Goal: Task Accomplishment & Management: Complete application form

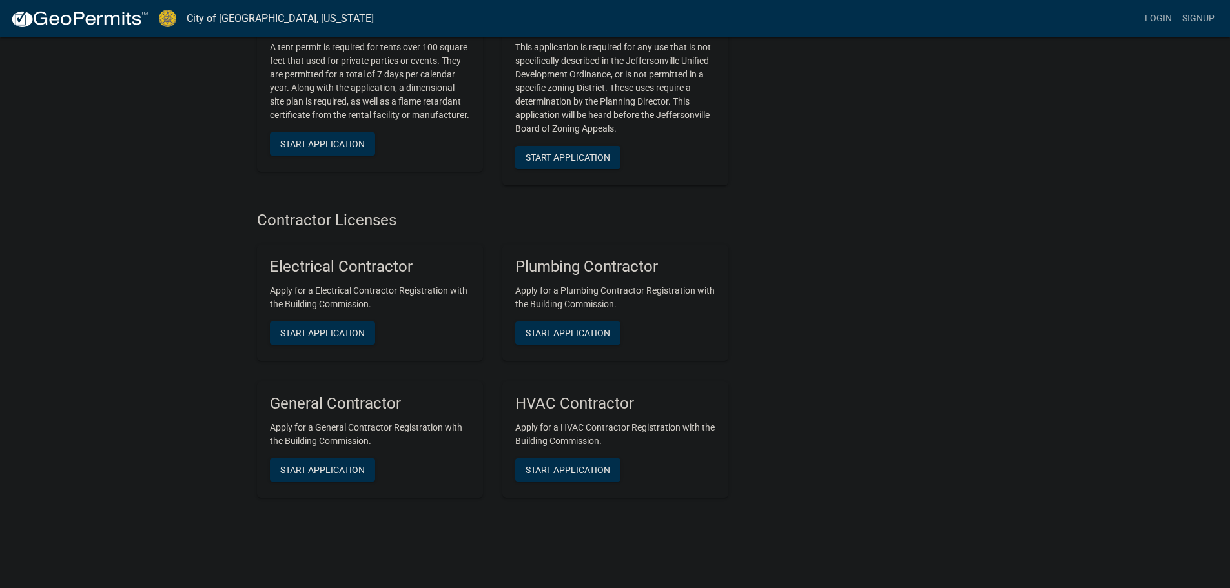
scroll to position [2555, 0]
click at [325, 462] on span "Start Application" at bounding box center [322, 467] width 85 height 10
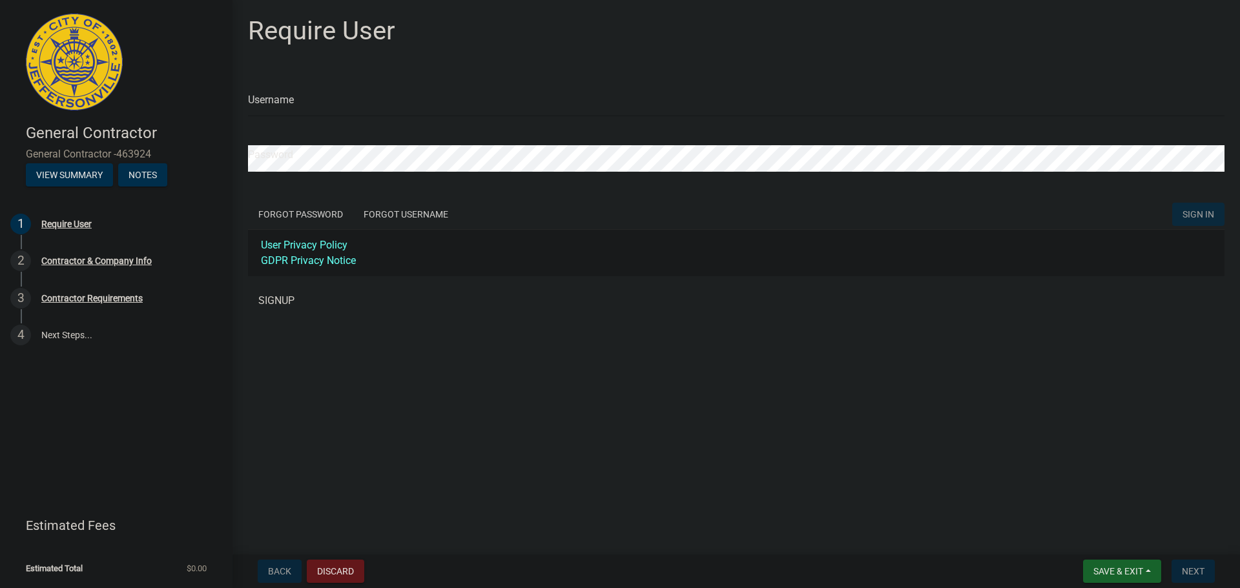
click at [276, 298] on link "SIGNUP" at bounding box center [736, 301] width 976 height 26
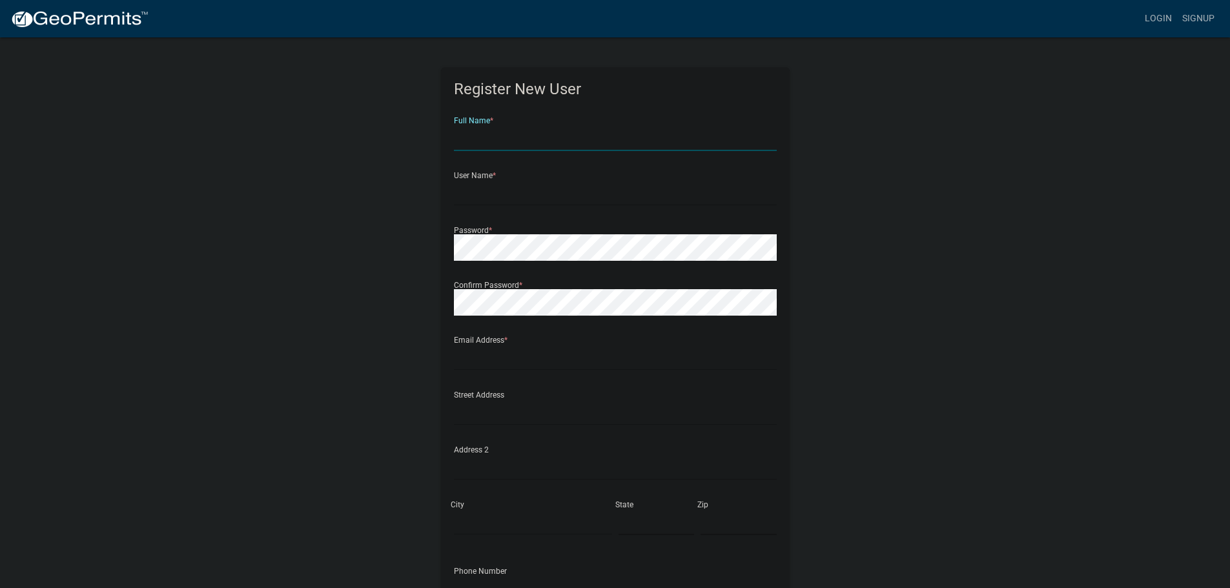
click at [562, 145] on input "text" at bounding box center [615, 138] width 323 height 26
type input "Bella"
type input "WxTite LLC"
type input "WxTite"
type input "licenses@sametcorp.com"
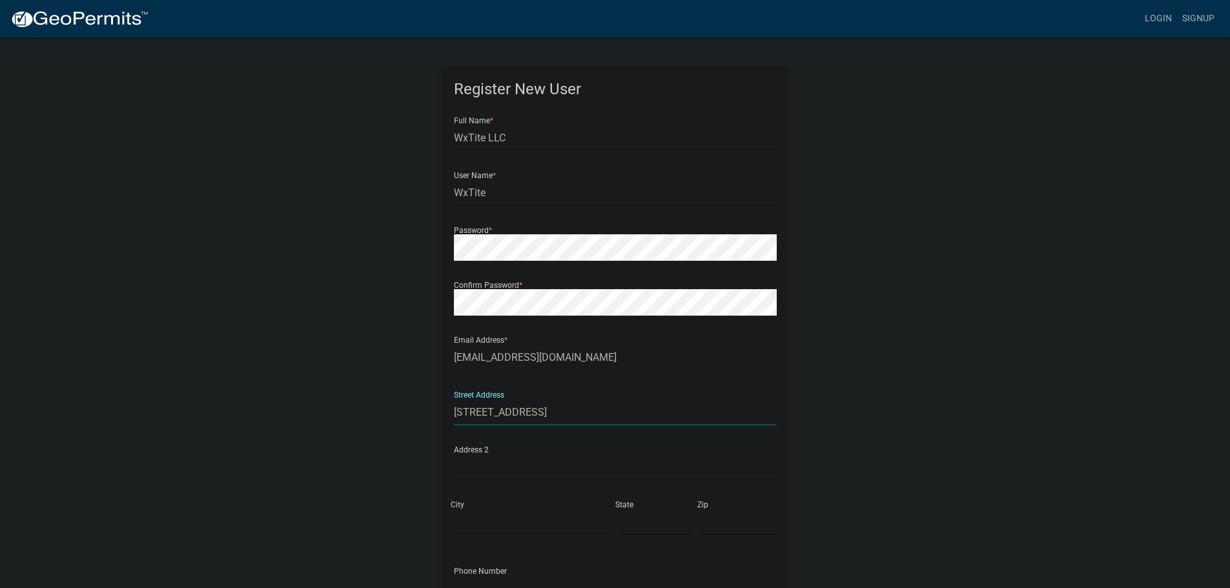
type input "6909 International Drive"
type input "Suite 106"
type input "Greensboro"
type input "NC"
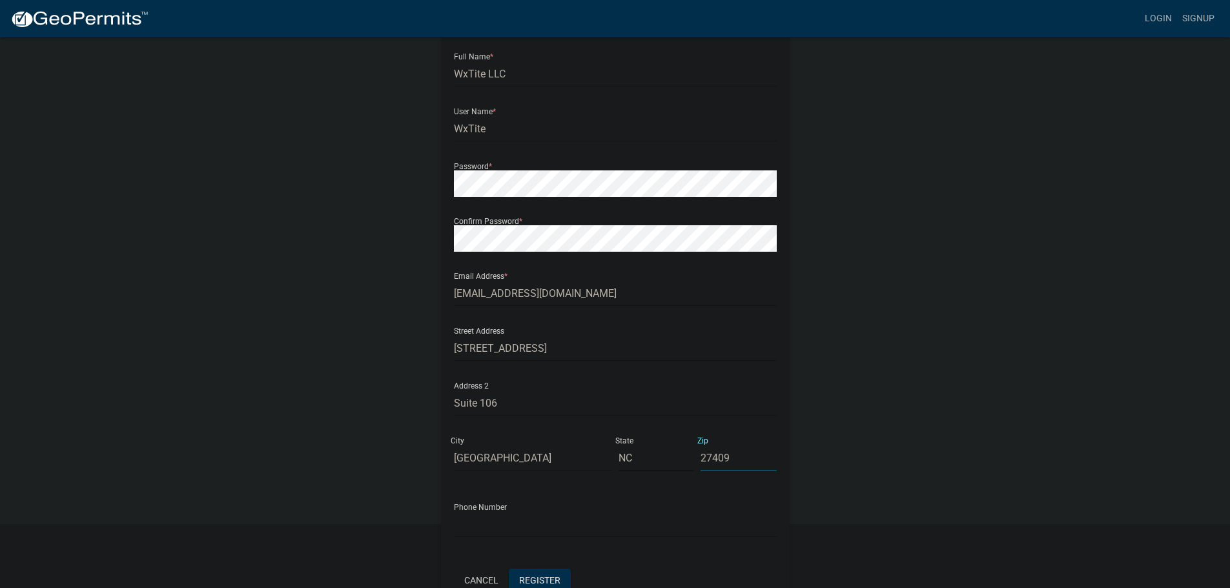
scroll to position [65, 0]
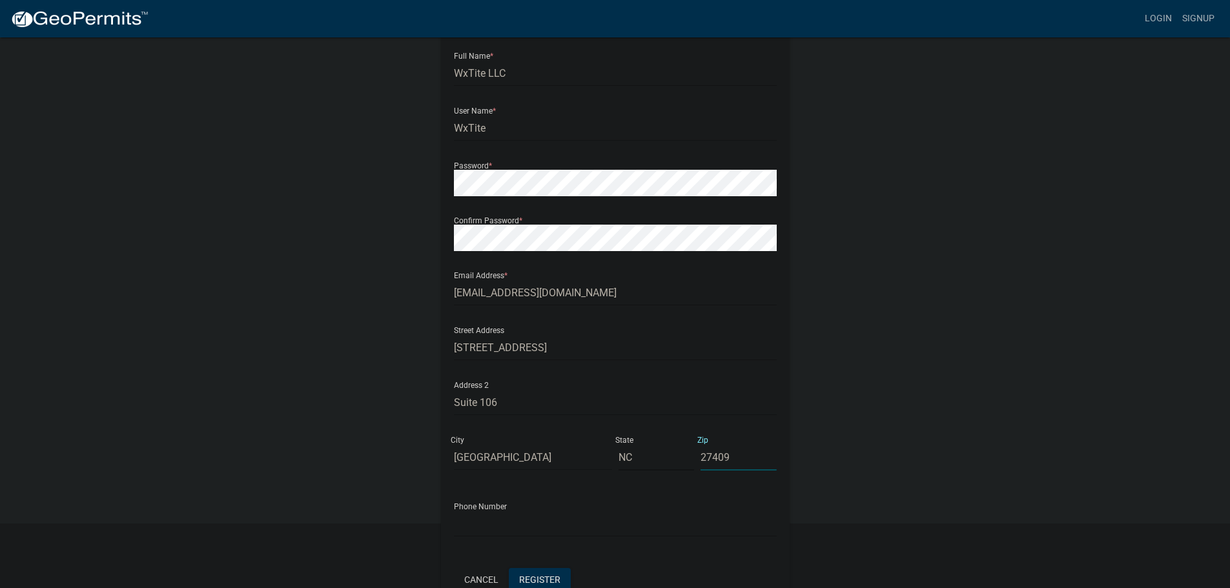
type input "27409"
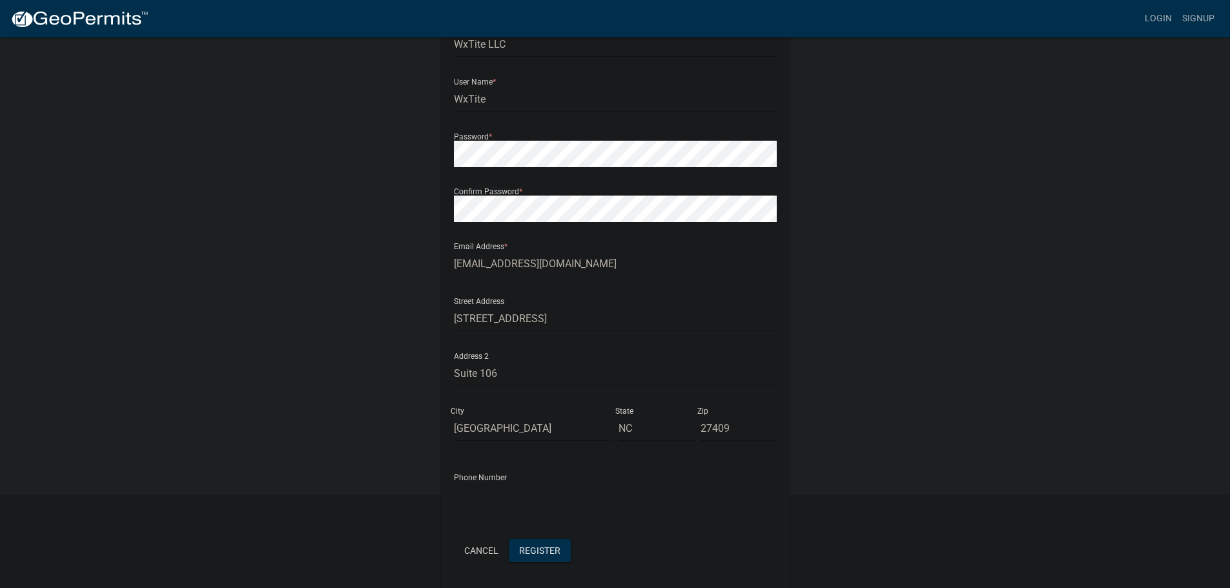
scroll to position [139, 0]
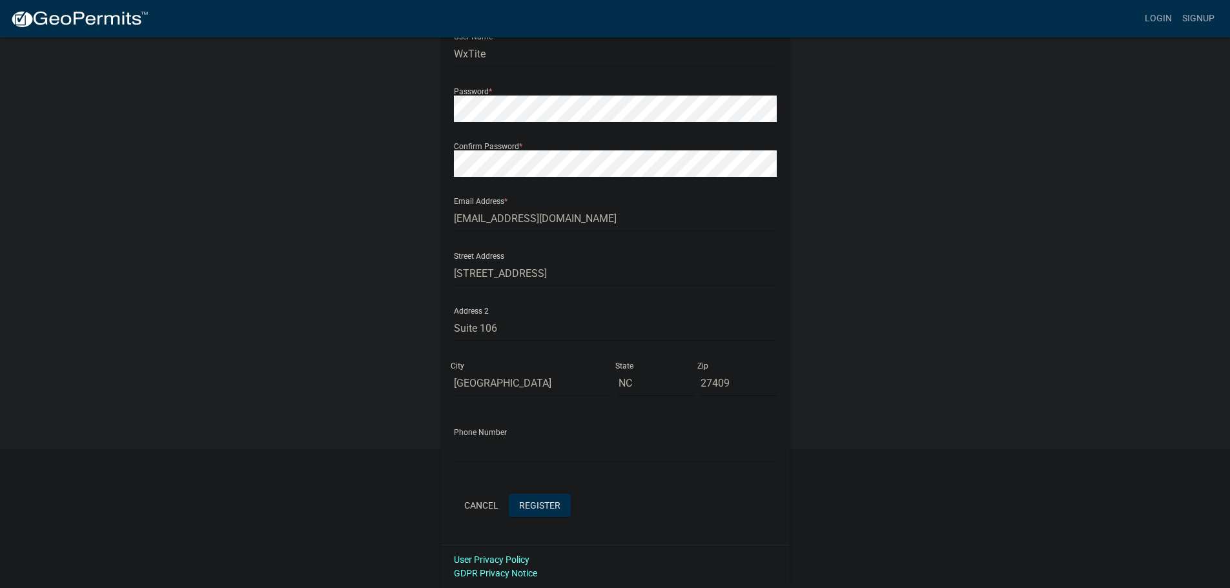
click at [508, 435] on div "Phone Number" at bounding box center [615, 440] width 323 height 45
click at [507, 448] on input "text" at bounding box center [615, 450] width 323 height 26
click at [539, 455] on input "336544" at bounding box center [615, 450] width 323 height 26
type input "3365446776"
click at [553, 509] on span "Register" at bounding box center [539, 505] width 41 height 10
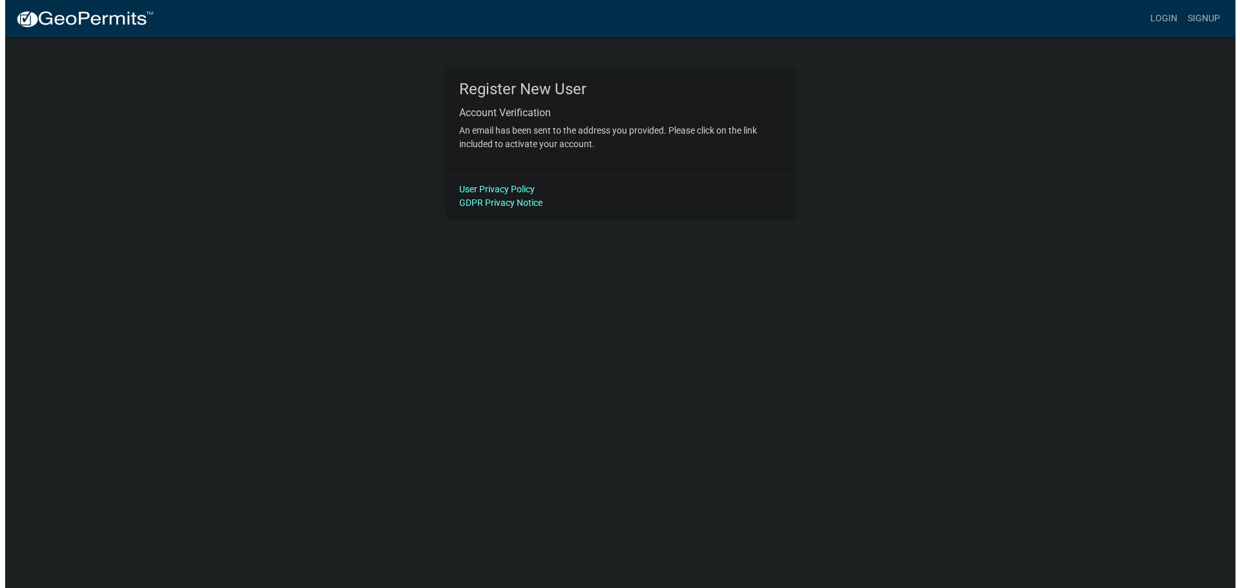
scroll to position [0, 0]
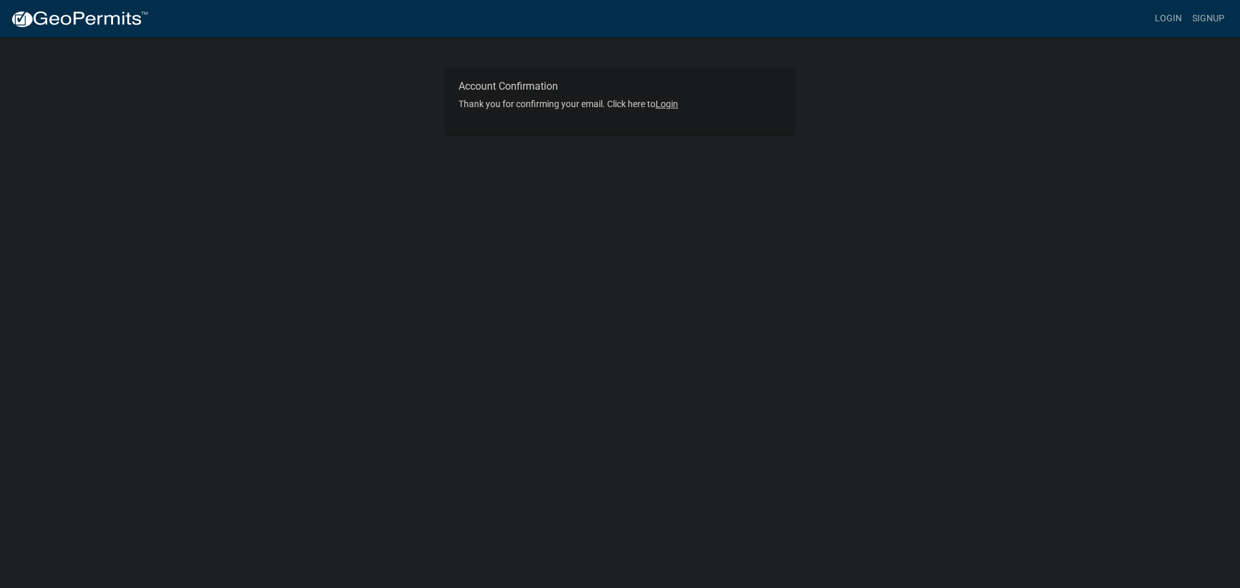
click at [677, 105] on link "Login" at bounding box center [666, 104] width 23 height 10
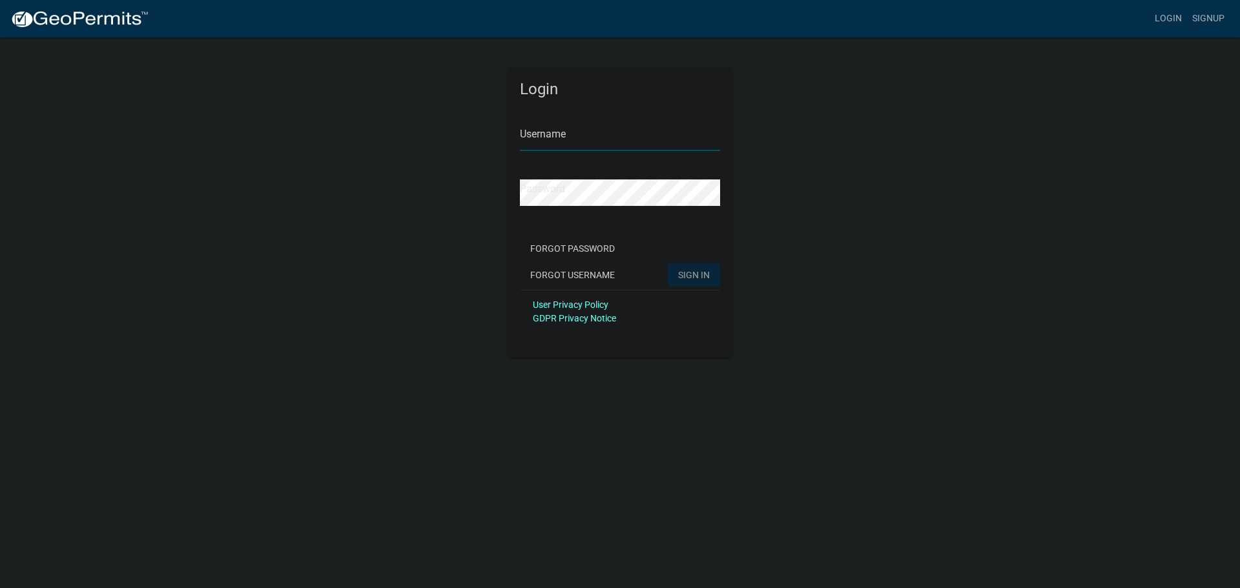
type input "WxTite"
click at [683, 277] on span "SIGN IN" at bounding box center [694, 274] width 32 height 10
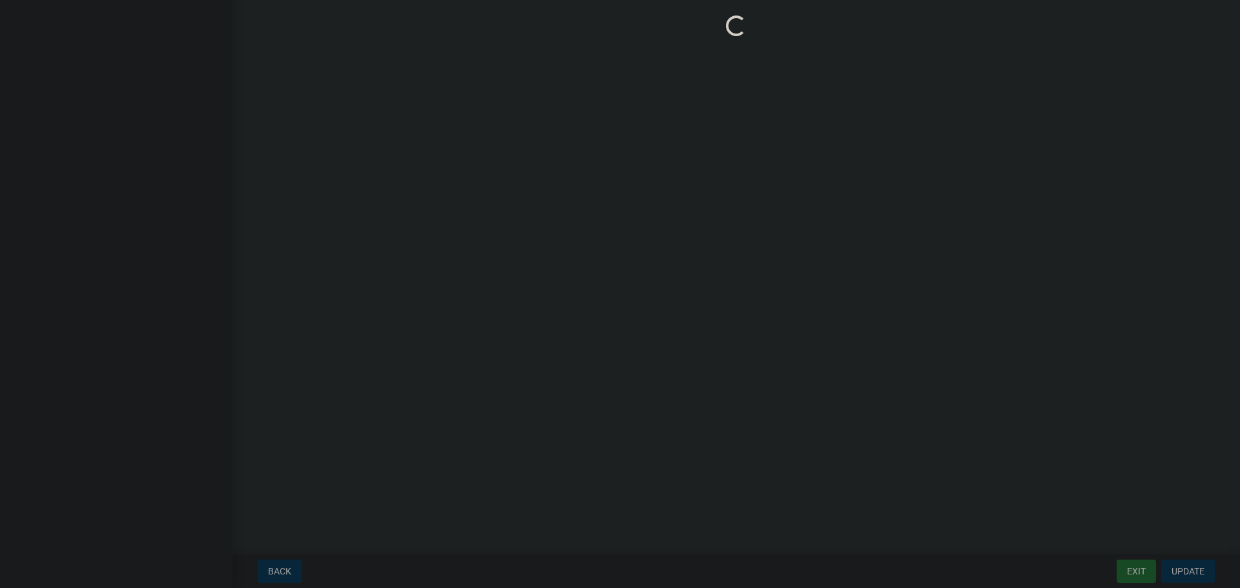
select select "NC"
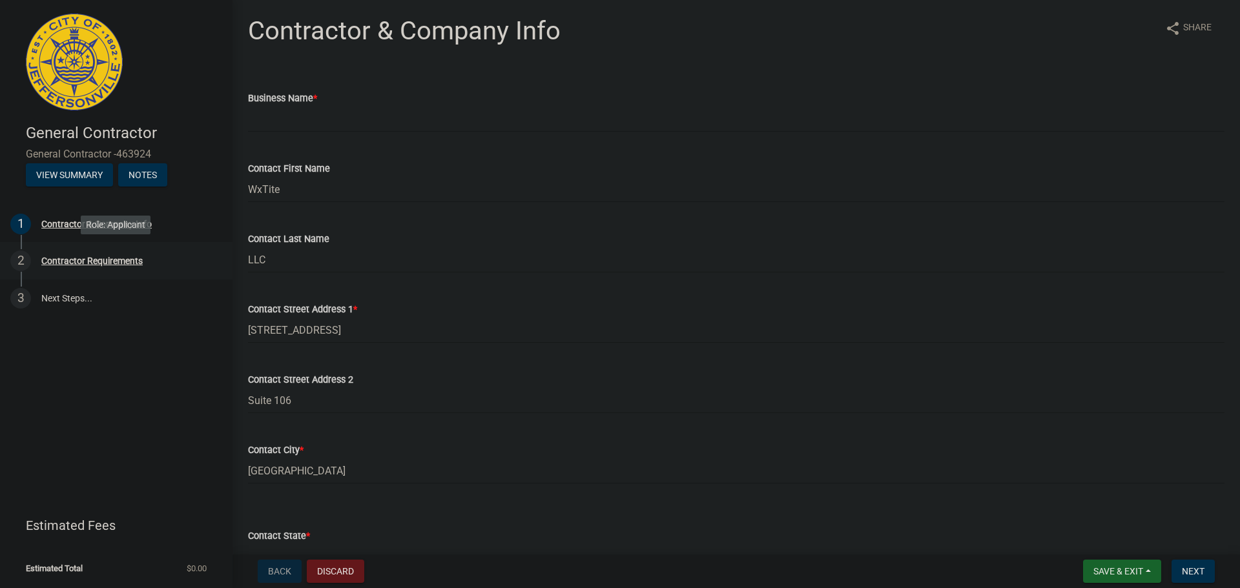
click at [93, 260] on div "Contractor Requirements" at bounding box center [91, 260] width 101 height 9
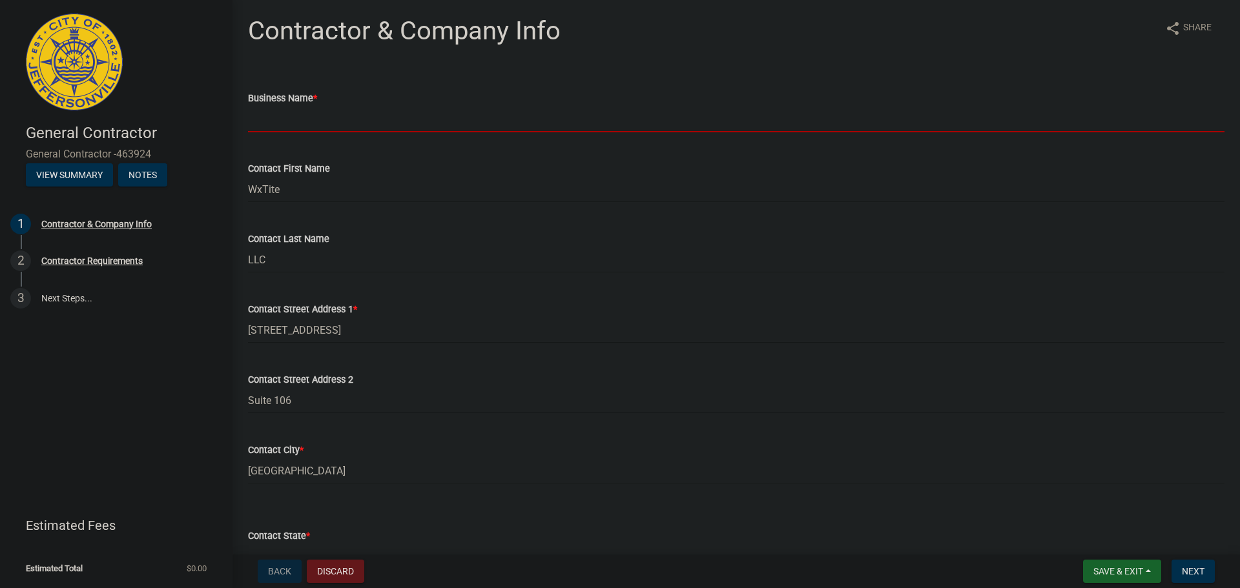
click at [356, 123] on input "Business Name *" at bounding box center [736, 119] width 976 height 26
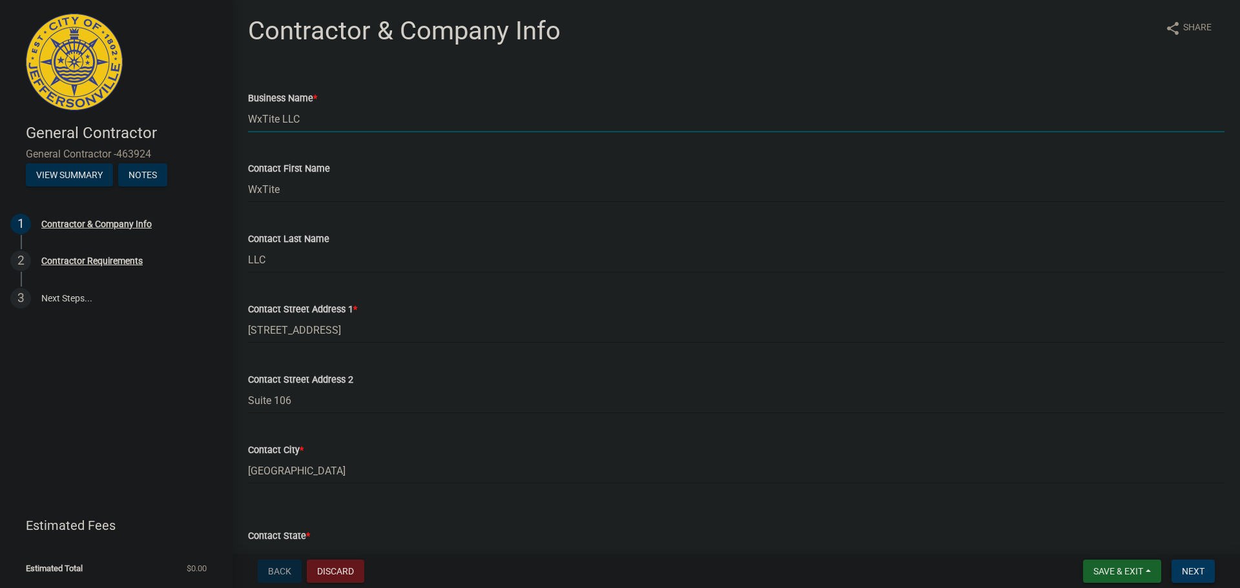
type input "WxTite LLC"
click at [1195, 570] on span "Next" at bounding box center [1193, 571] width 23 height 10
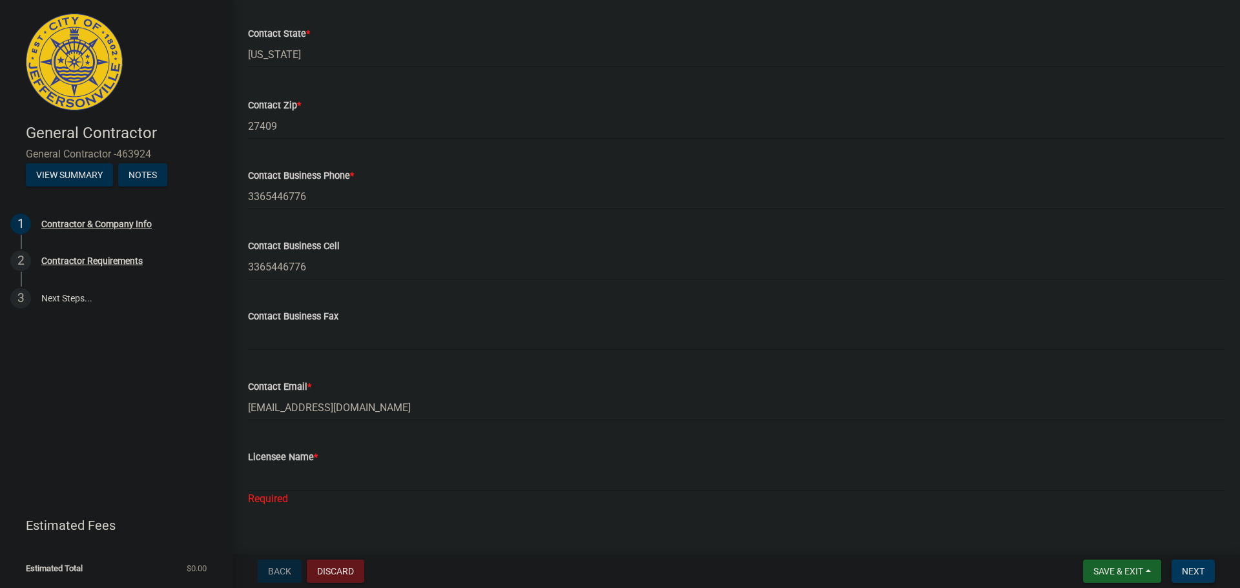
scroll to position [521, 0]
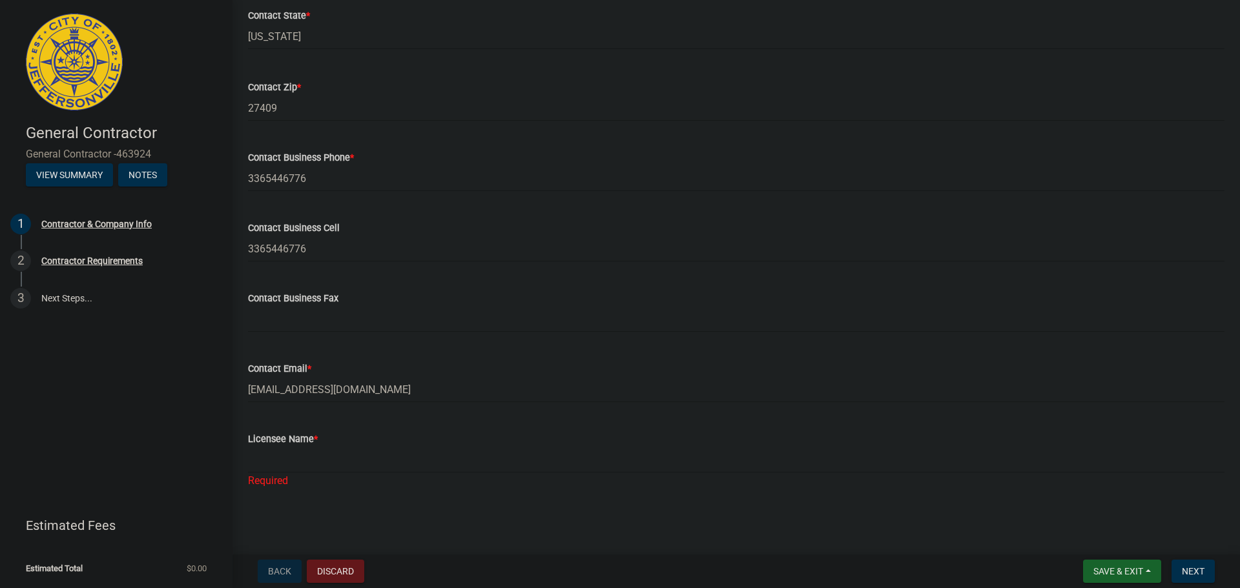
click at [276, 494] on wm-data-entity-input "Licensee Name * Required" at bounding box center [736, 456] width 976 height 86
click at [285, 485] on div "Required" at bounding box center [736, 480] width 976 height 15
drag, startPoint x: 335, startPoint y: 435, endPoint x: 269, endPoint y: 438, distance: 65.9
click at [333, 435] on div "Licensee Name *" at bounding box center [736, 438] width 976 height 15
click at [282, 446] on div "Licensee Name *" at bounding box center [736, 438] width 976 height 15
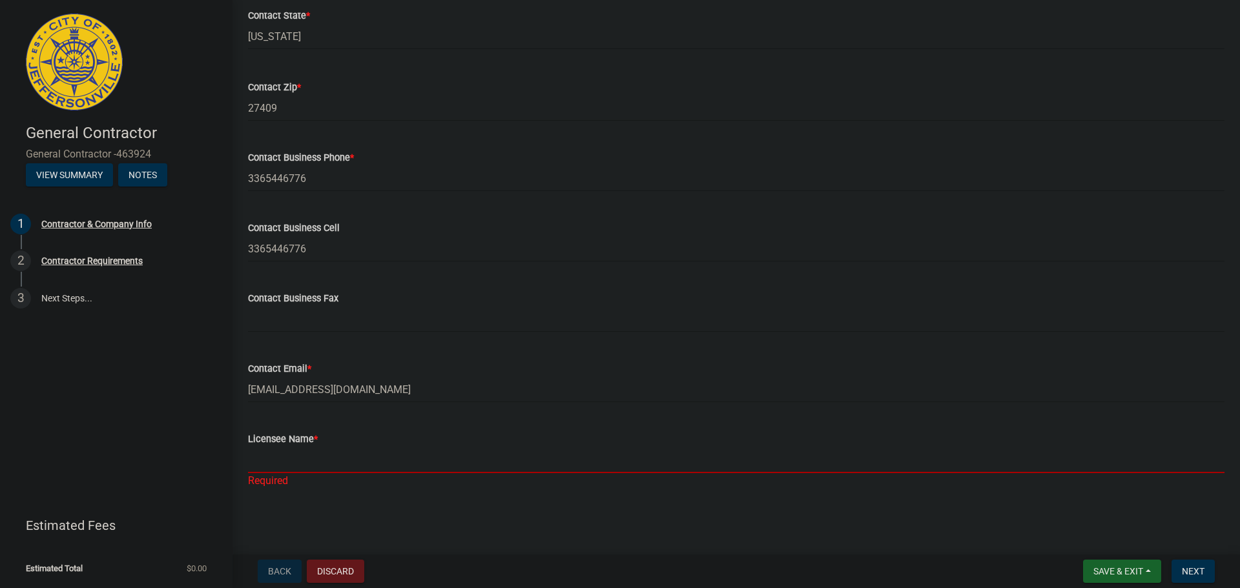
click at [338, 457] on input "Licensee Name *" at bounding box center [736, 460] width 976 height 26
type input "WxTite LLC"
click at [1200, 571] on span "Next" at bounding box center [1193, 571] width 23 height 10
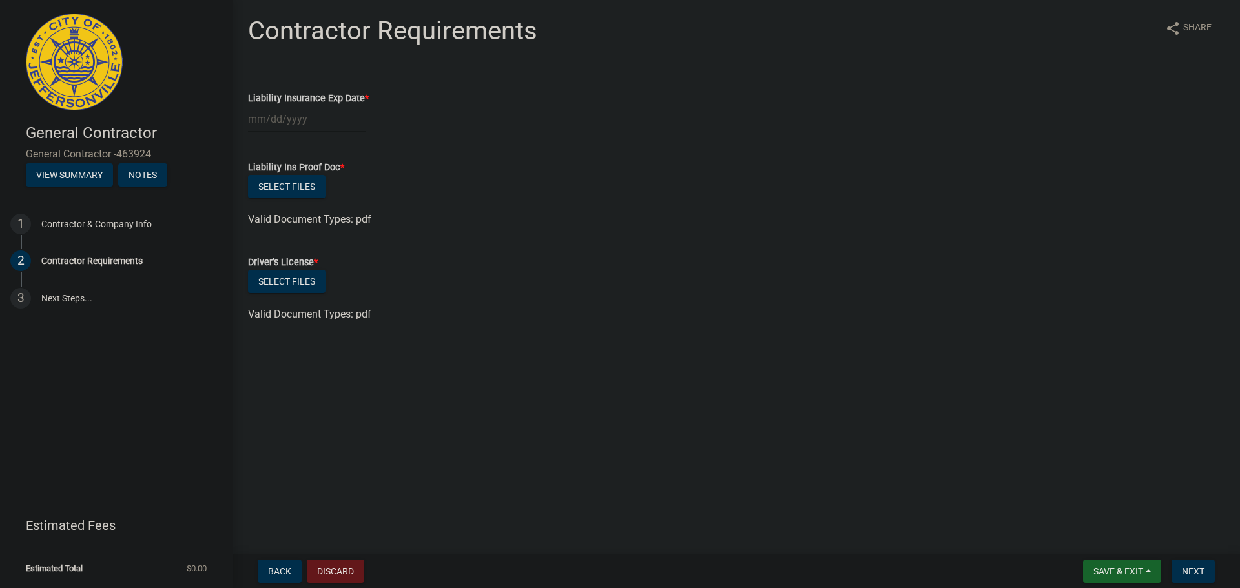
click at [353, 125] on div at bounding box center [307, 119] width 118 height 26
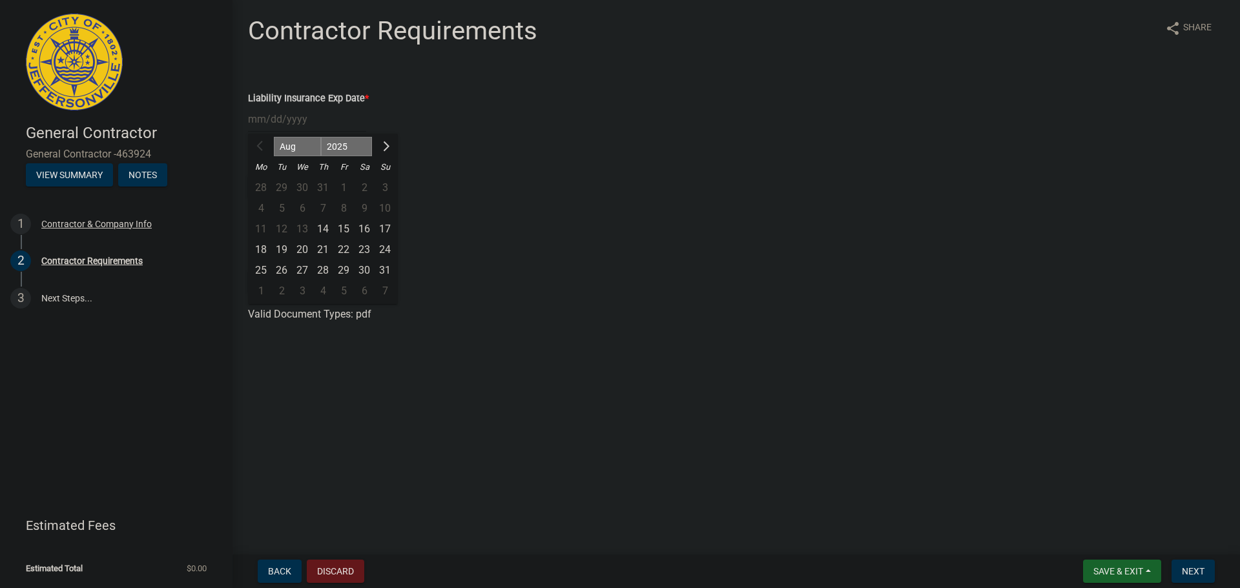
click at [296, 149] on select "Aug Sep Oct Nov Dec" at bounding box center [297, 146] width 47 height 19
select select "9"
click at [274, 137] on select "Aug Sep Oct Nov Dec" at bounding box center [297, 146] width 47 height 19
click at [285, 269] on div "30" at bounding box center [281, 270] width 21 height 21
type input "09/30/2025"
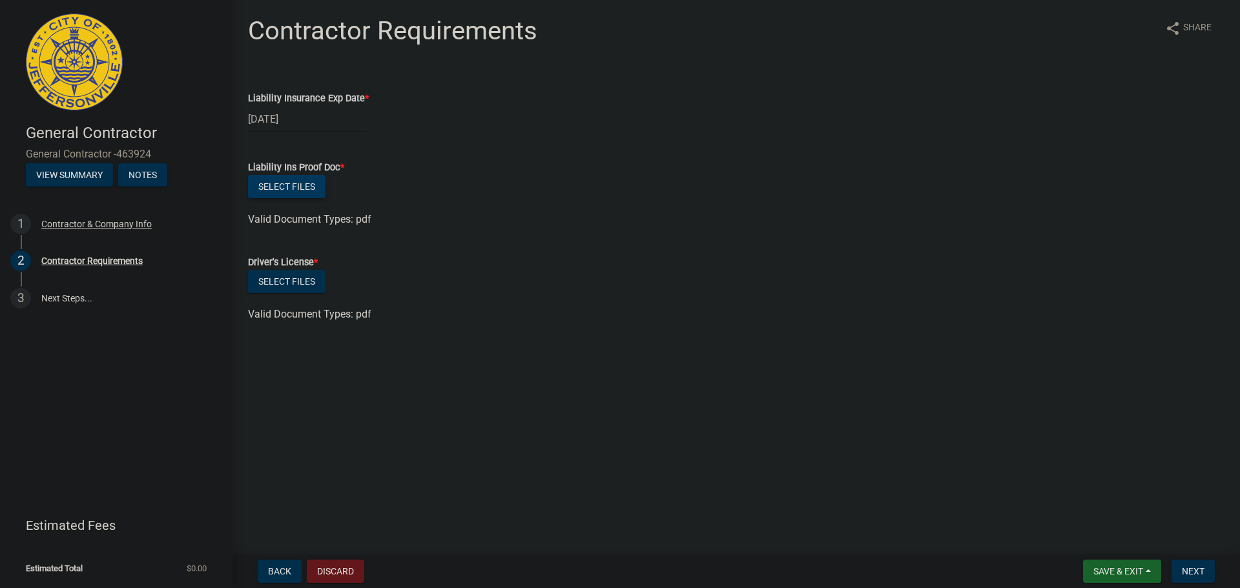
click at [271, 187] on button "Select files" at bounding box center [286, 186] width 77 height 23
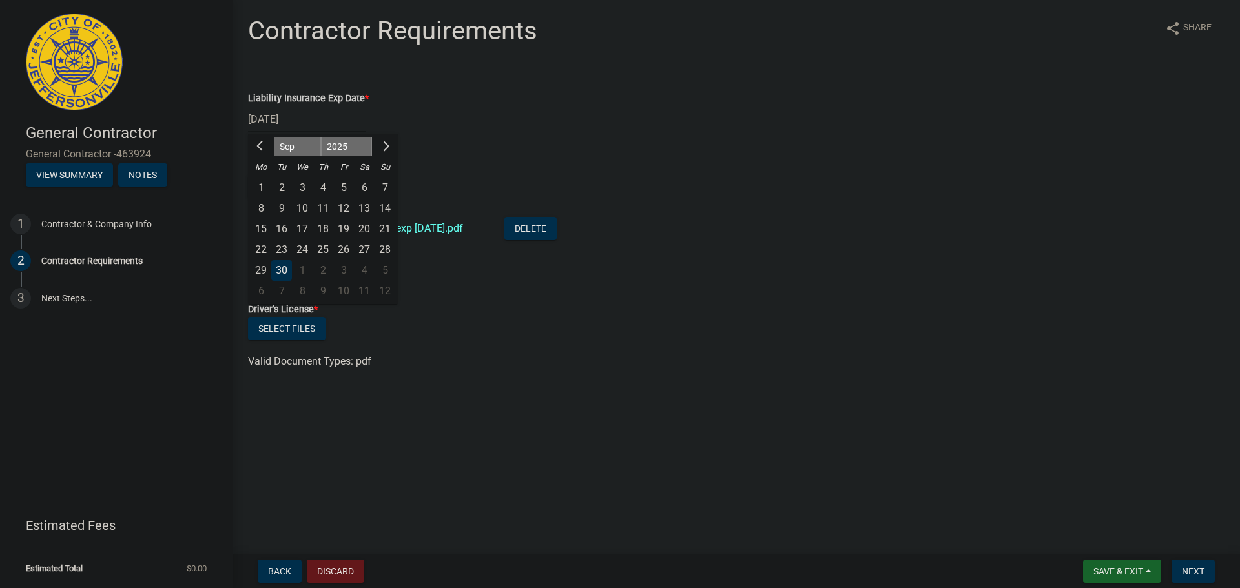
click at [293, 119] on div "09/30/2025 Aug Sep Oct Nov Dec 2025 2026 2027 2028 2029 2030 2031 2032 2033 203…" at bounding box center [307, 119] width 118 height 26
click at [384, 148] on span "Next month" at bounding box center [385, 146] width 10 height 10
select select "10"
click at [300, 187] on div "1" at bounding box center [302, 188] width 21 height 21
type input "10/01/2025"
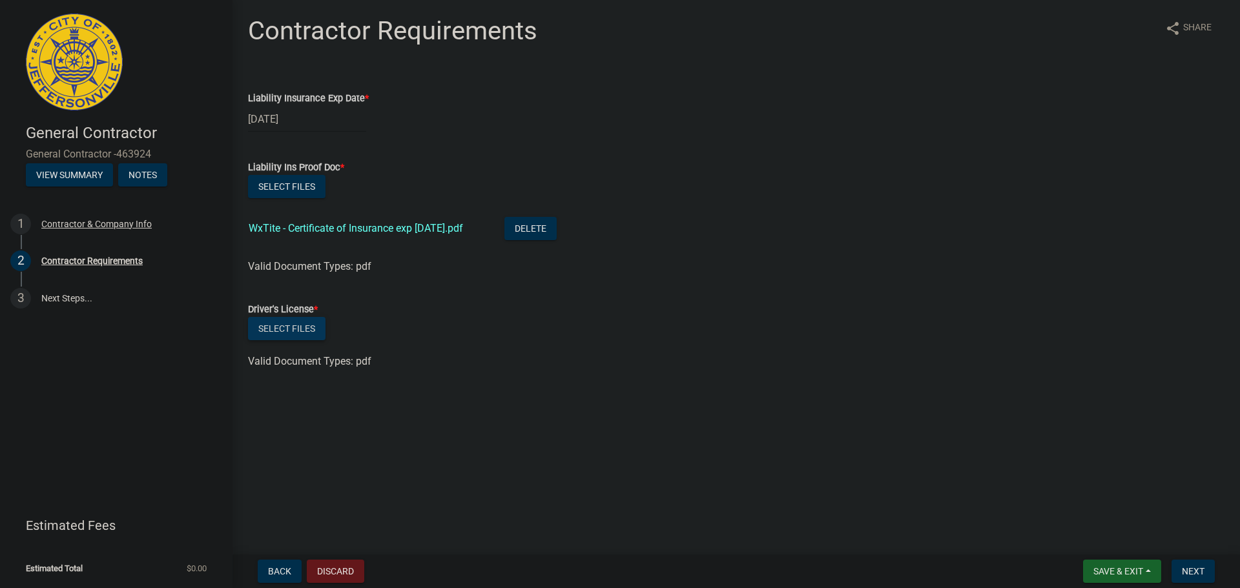
click at [305, 330] on button "Select files" at bounding box center [286, 328] width 77 height 23
click at [1193, 570] on span "Next" at bounding box center [1193, 571] width 23 height 10
click at [78, 295] on link "3 Next Steps..." at bounding box center [116, 298] width 232 height 37
click at [144, 181] on button "Notes" at bounding box center [142, 174] width 49 height 23
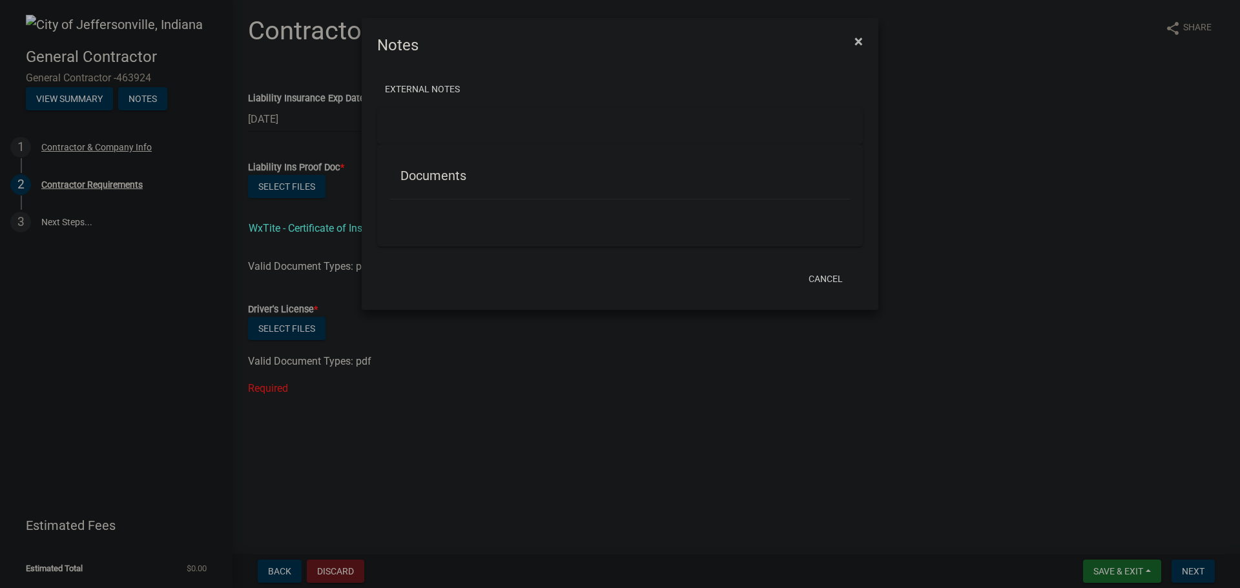
click at [863, 41] on button "×" at bounding box center [858, 41] width 29 height 36
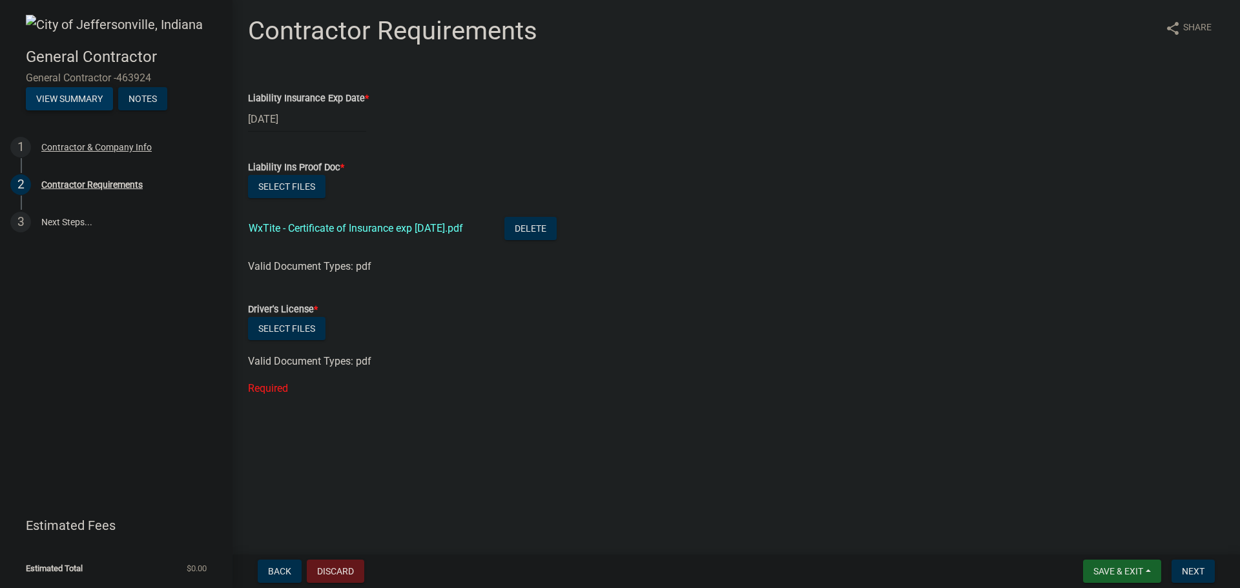
click at [76, 96] on button "View Summary" at bounding box center [69, 98] width 87 height 23
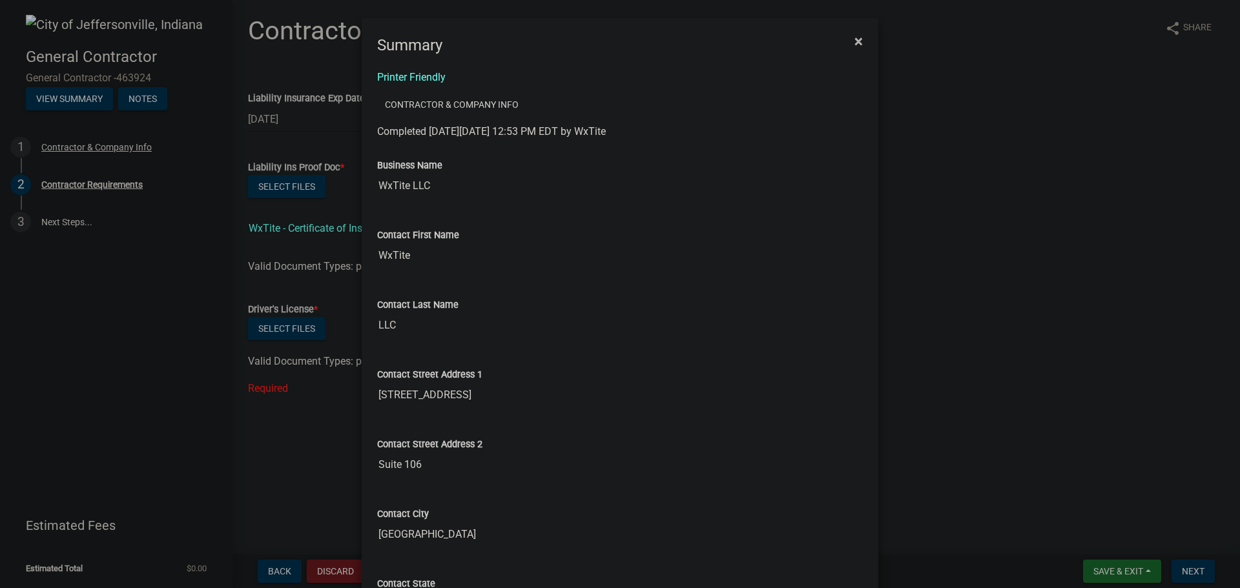
click at [856, 43] on span "×" at bounding box center [858, 41] width 8 height 18
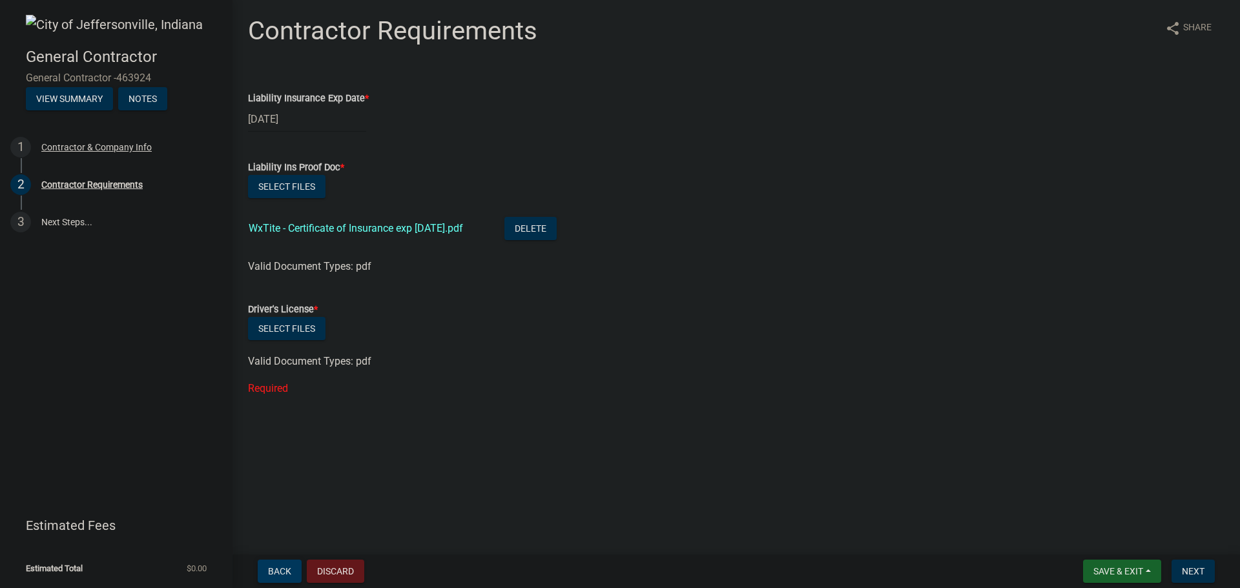
click at [286, 572] on span "Back" at bounding box center [279, 571] width 23 height 10
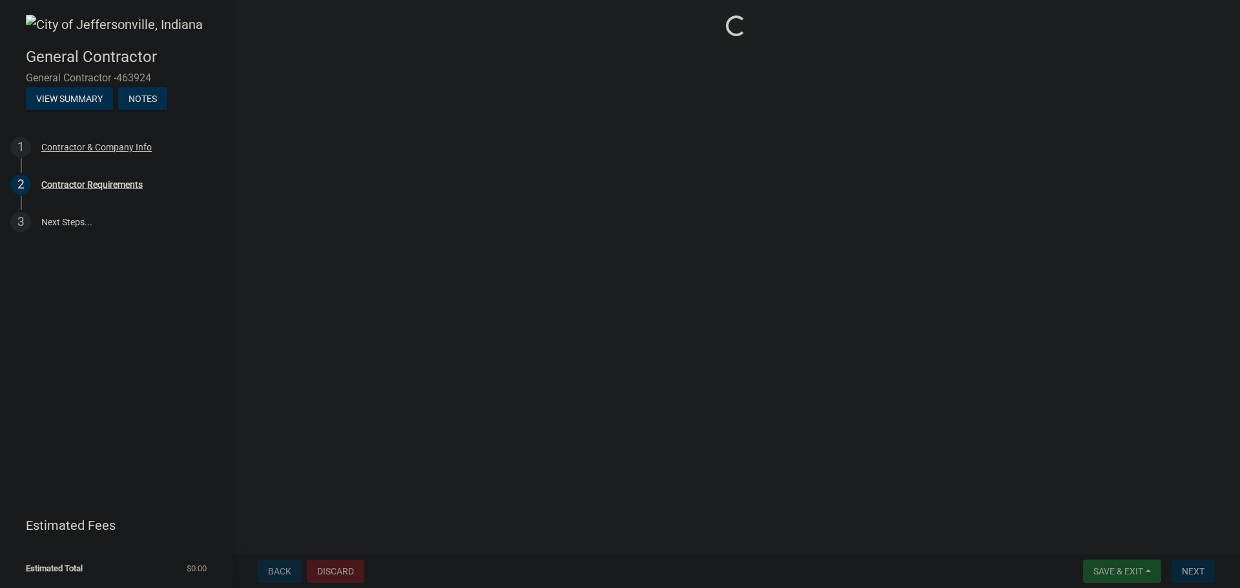
select select "NC"
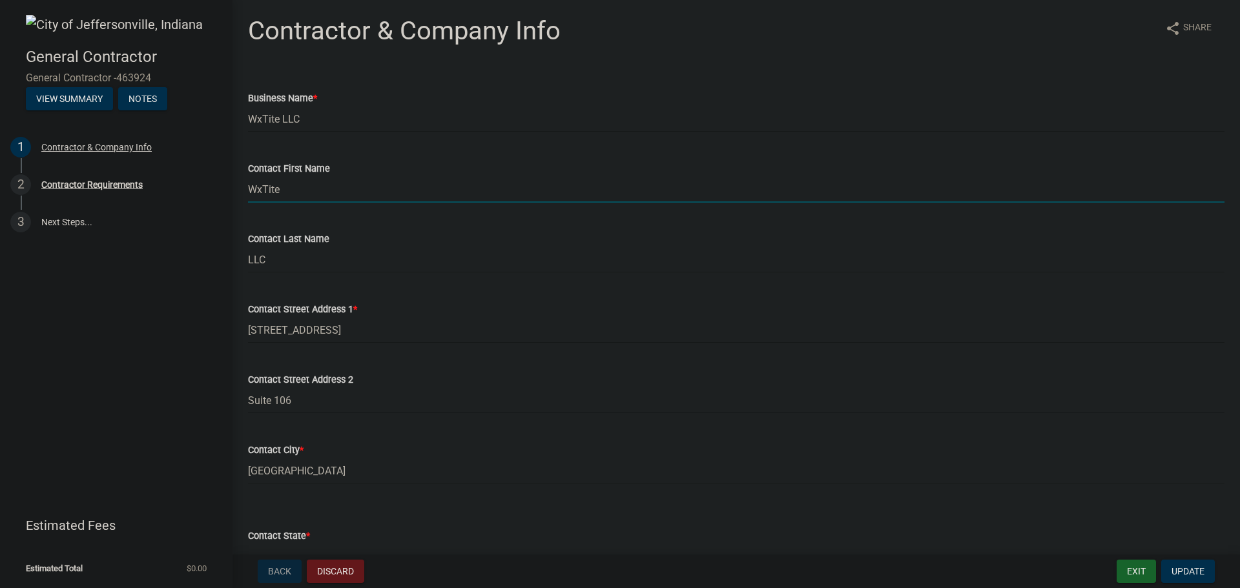
click at [289, 194] on input "WxTite" at bounding box center [736, 189] width 976 height 26
click at [290, 192] on input "WxTite" at bounding box center [736, 189] width 976 height 26
type input "Bella"
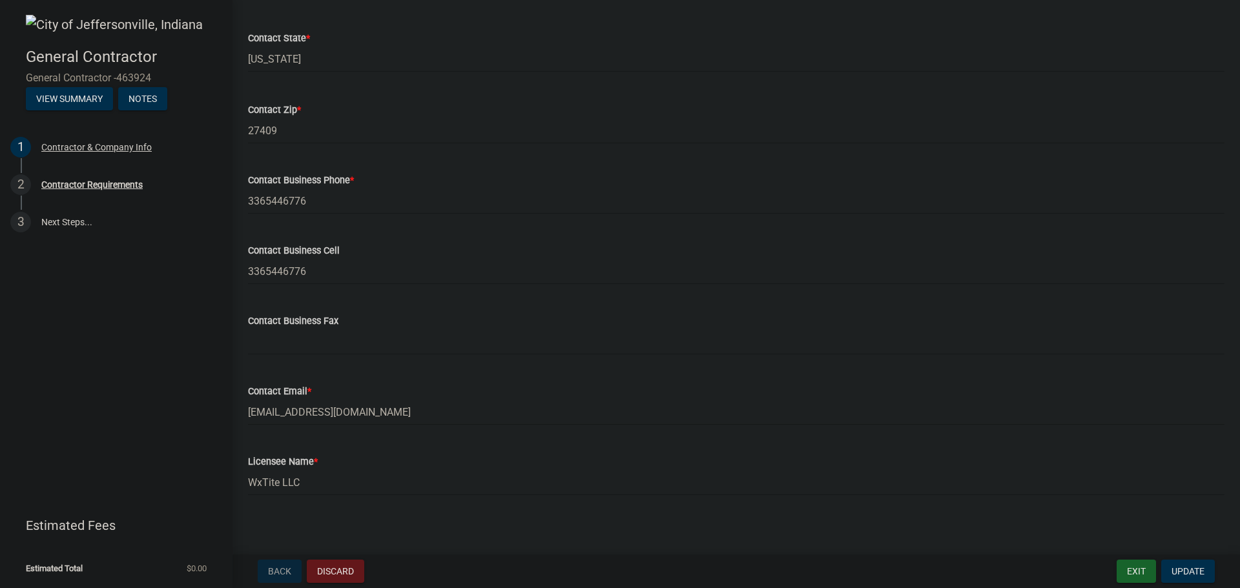
scroll to position [505, 0]
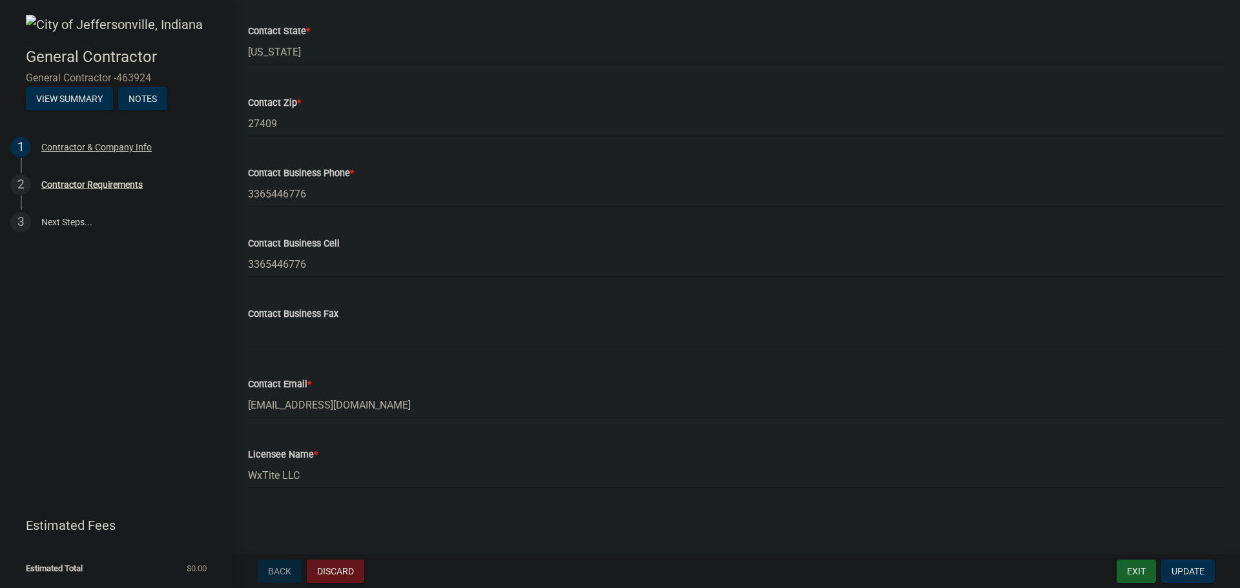
type input "Cornell"
drag, startPoint x: 335, startPoint y: 265, endPoint x: 177, endPoint y: 255, distance: 157.9
click at [181, 257] on div "General Contractor General Contractor -463924 View Summary Notes 1 Contractor &…" at bounding box center [620, 294] width 1240 height 588
type input "8133912306"
click at [353, 473] on input "WxTite LLC" at bounding box center [736, 475] width 976 height 26
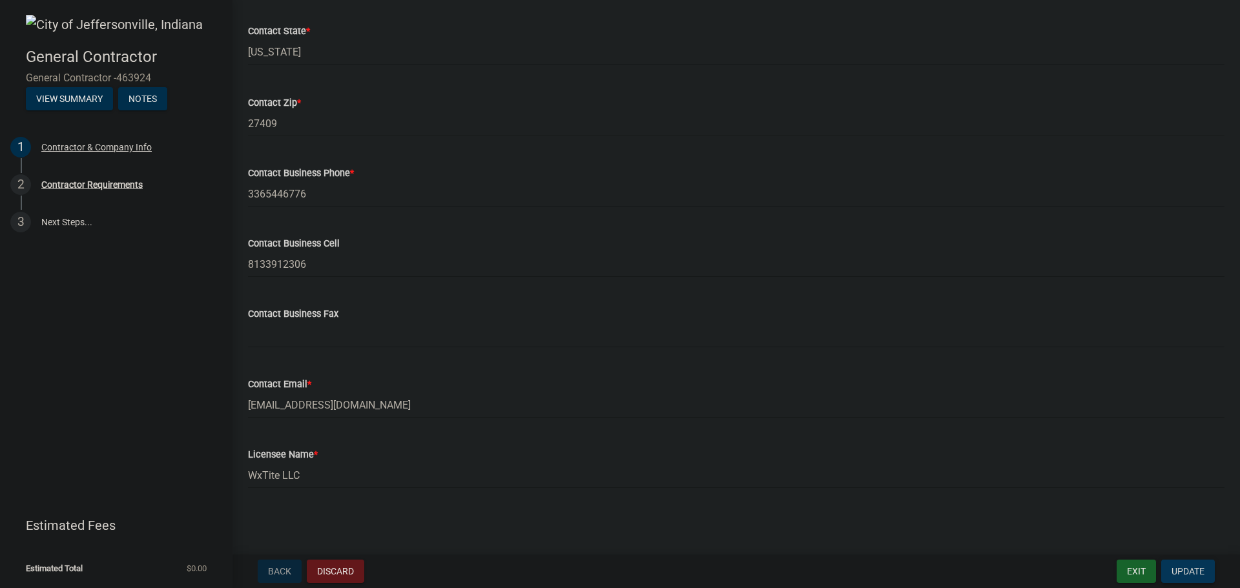
click at [1201, 576] on span "Update" at bounding box center [1187, 571] width 33 height 10
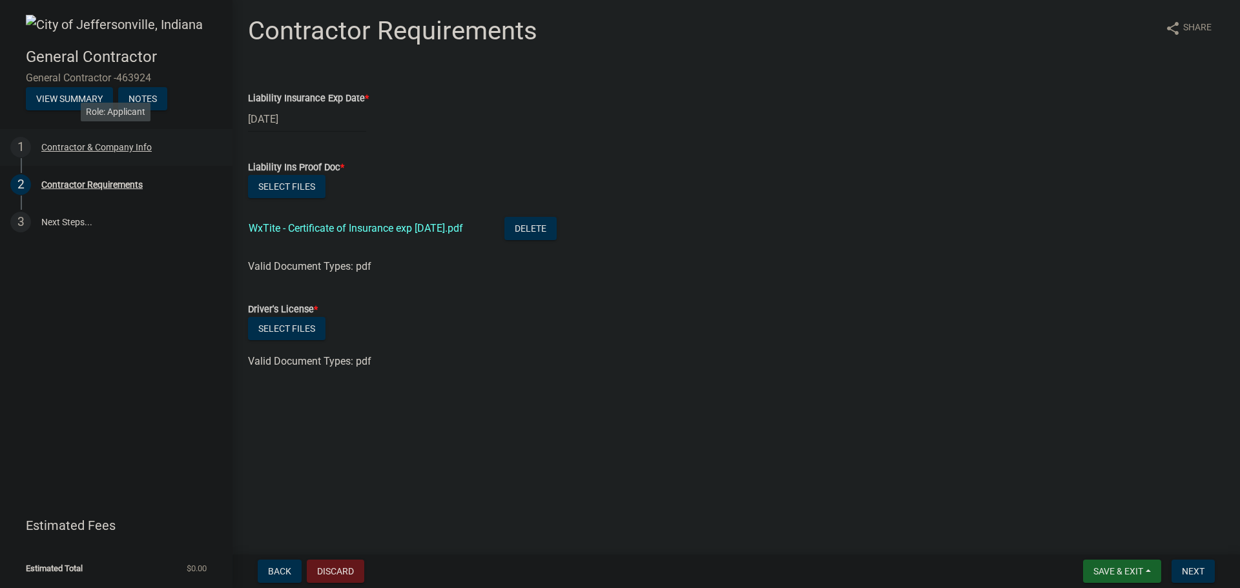
click at [101, 146] on div "Contractor & Company Info" at bounding box center [96, 147] width 110 height 9
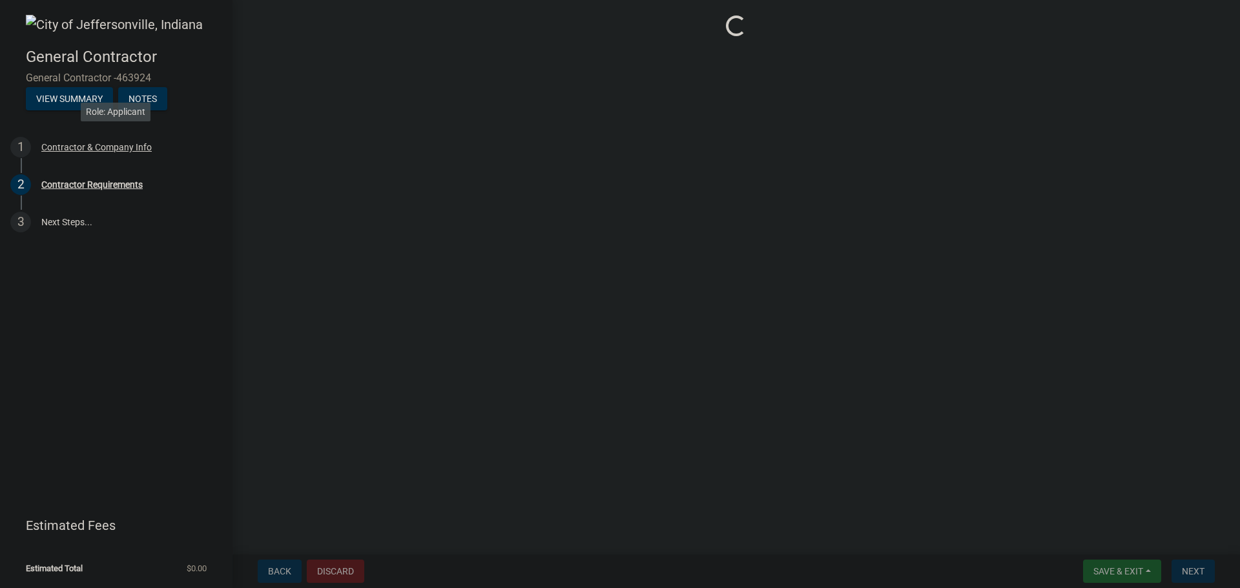
select select "NC"
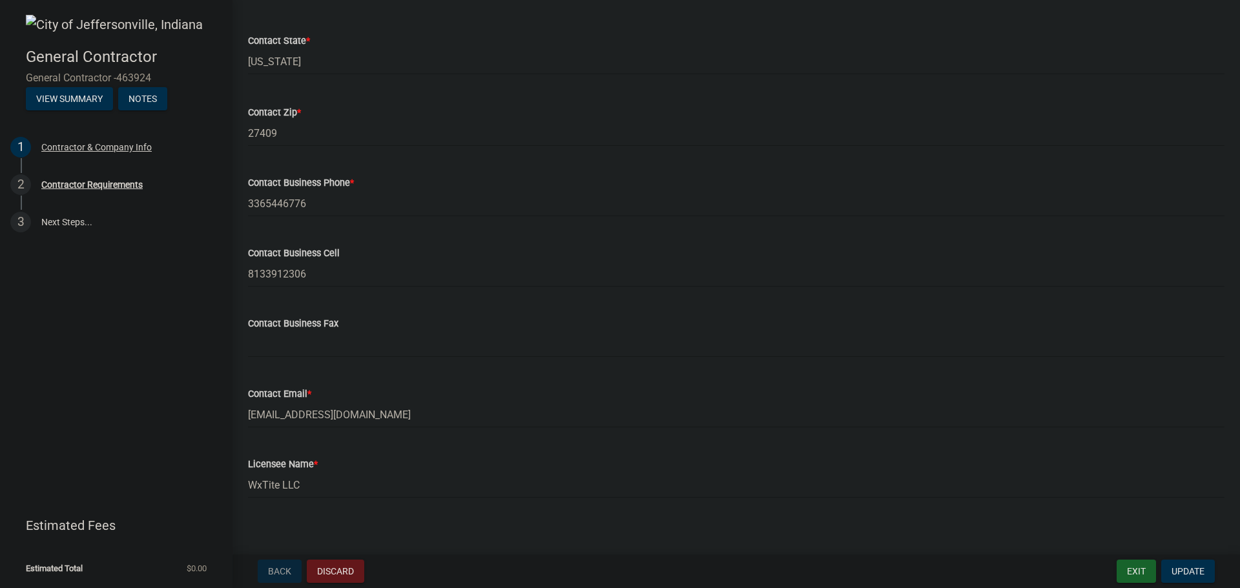
scroll to position [505, 0]
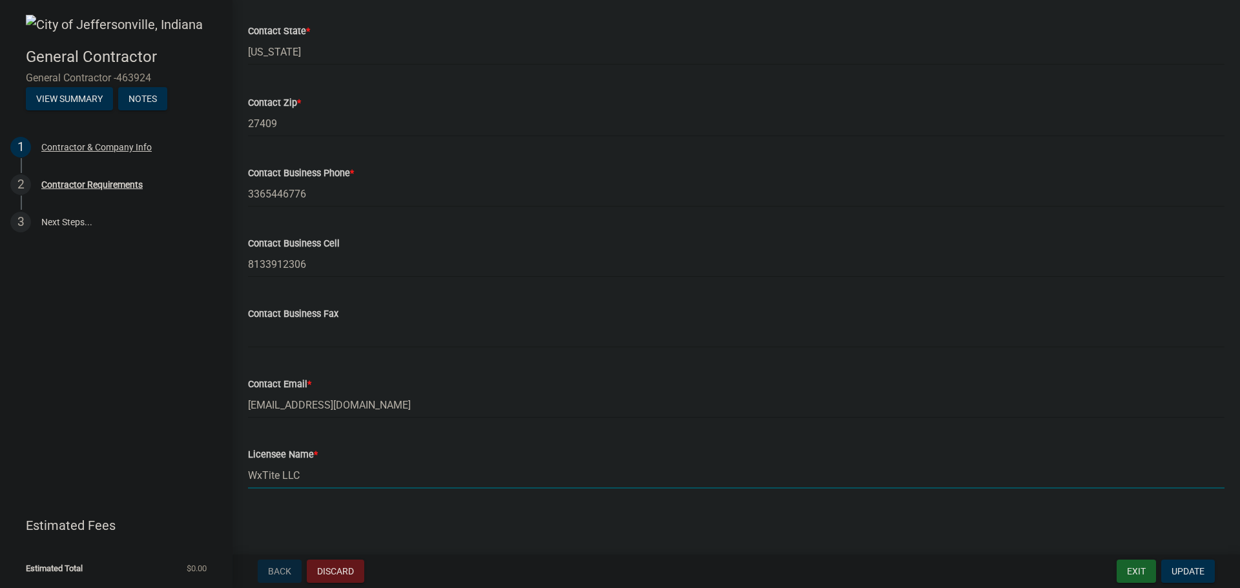
drag, startPoint x: 327, startPoint y: 478, endPoint x: 188, endPoint y: 468, distance: 139.9
click at [188, 468] on div "General Contractor General Contractor -463924 View Summary Notes 1 Contractor &…" at bounding box center [620, 294] width 1240 height 588
type input "Brandon Hardy"
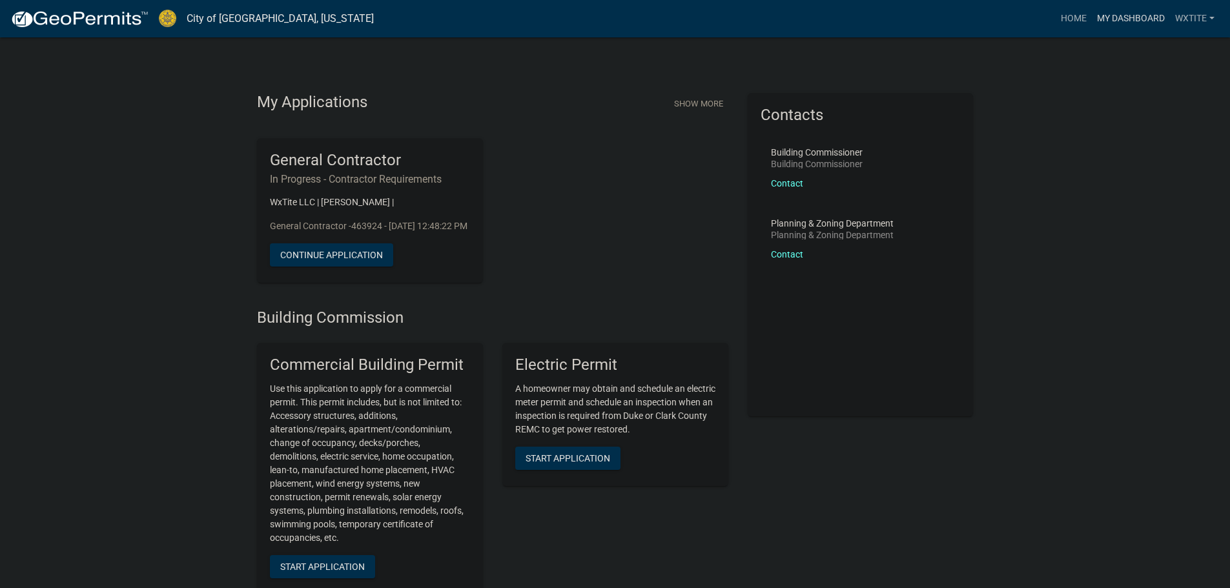
click at [1111, 16] on link "My Dashboard" at bounding box center [1131, 18] width 78 height 25
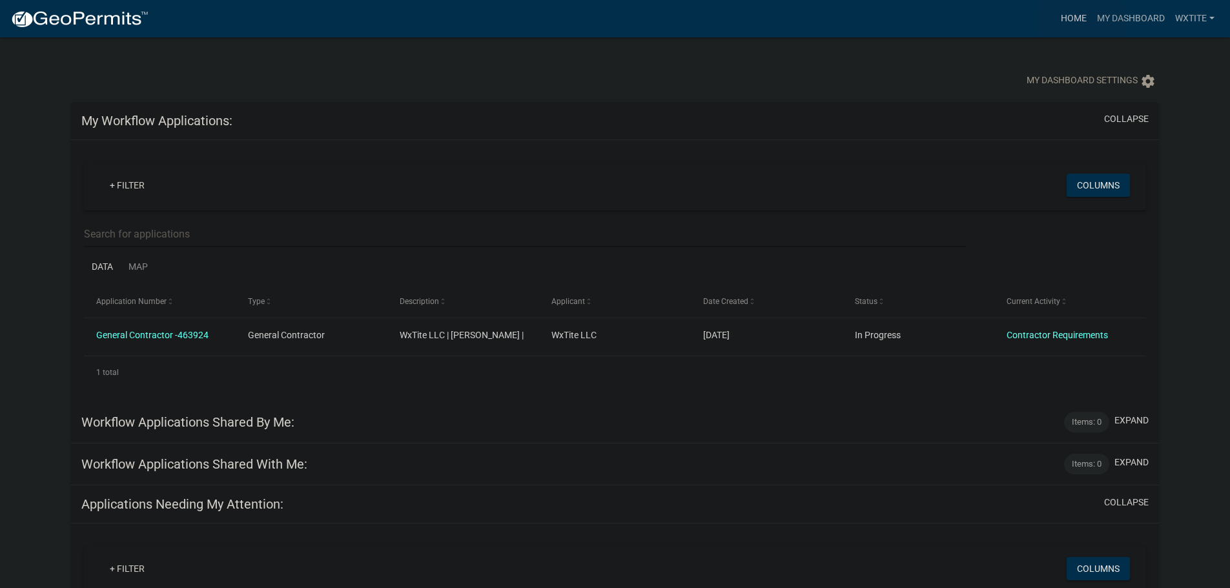
click at [1082, 20] on link "Home" at bounding box center [1074, 18] width 36 height 25
